Goal: Task Accomplishment & Management: Use online tool/utility

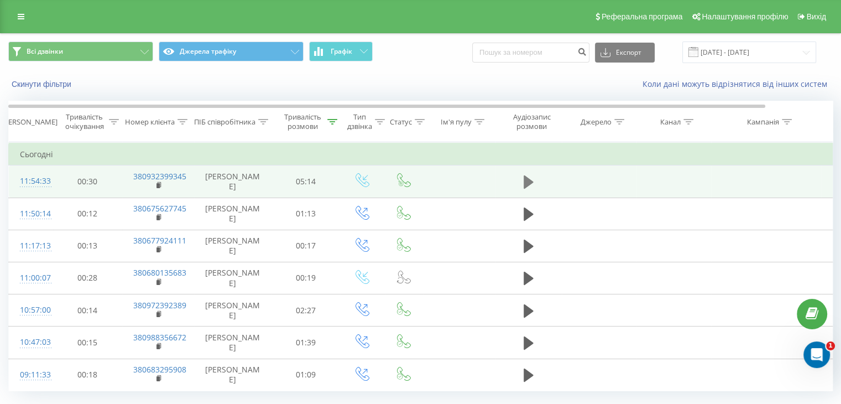
click at [529, 184] on icon at bounding box center [529, 181] width 10 height 13
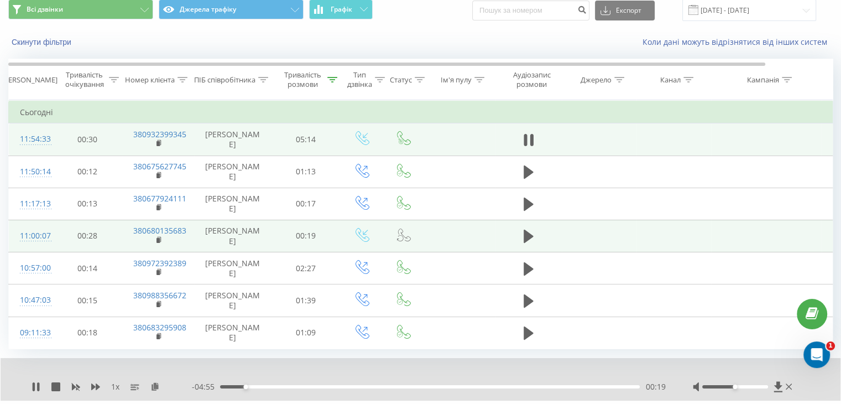
scroll to position [71, 0]
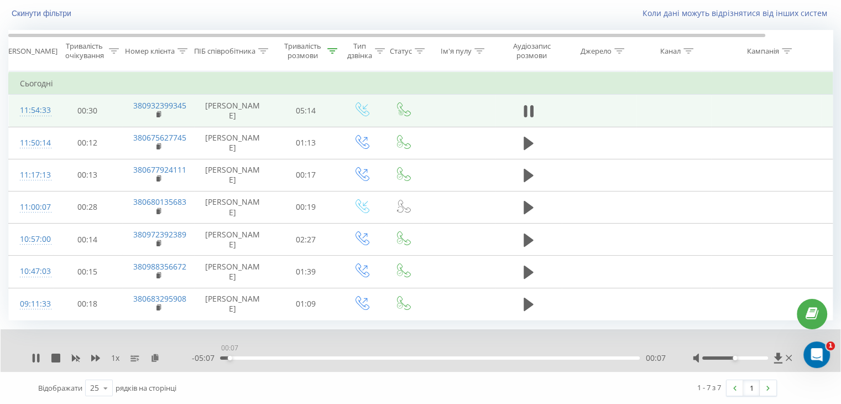
click at [229, 358] on div "00:07" at bounding box center [430, 357] width 420 height 3
click at [223, 356] on div "00:02" at bounding box center [430, 357] width 420 height 3
click at [220, 357] on div "00:00" at bounding box center [430, 357] width 420 height 3
click at [35, 352] on div "1 x" at bounding box center [112, 357] width 160 height 11
click at [33, 354] on icon at bounding box center [34, 357] width 2 height 9
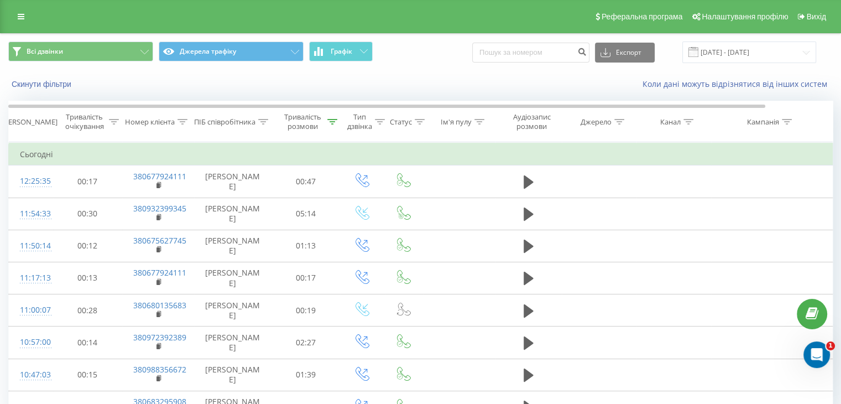
drag, startPoint x: 525, startPoint y: 212, endPoint x: 113, endPoint y: 76, distance: 433.6
click at [524, 211] on icon at bounding box center [529, 213] width 10 height 13
